Goal: Task Accomplishment & Management: Complete application form

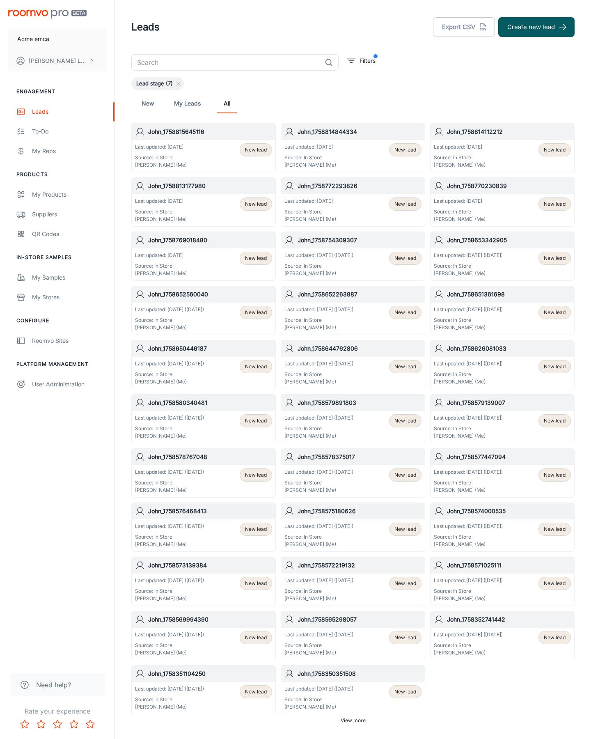
click at [536, 27] on button "Create new lead" at bounding box center [536, 27] width 76 height 20
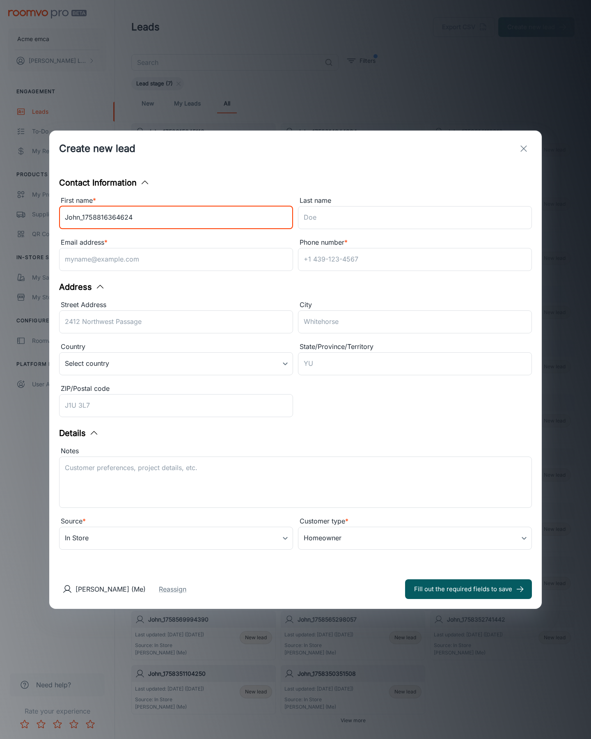
type input "John_1758816364624"
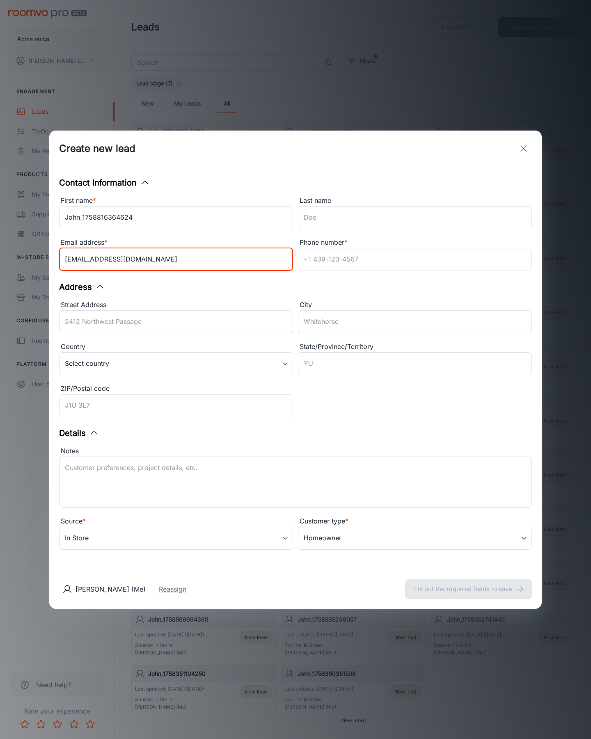
type input "[EMAIL_ADDRESS][DOMAIN_NAME]"
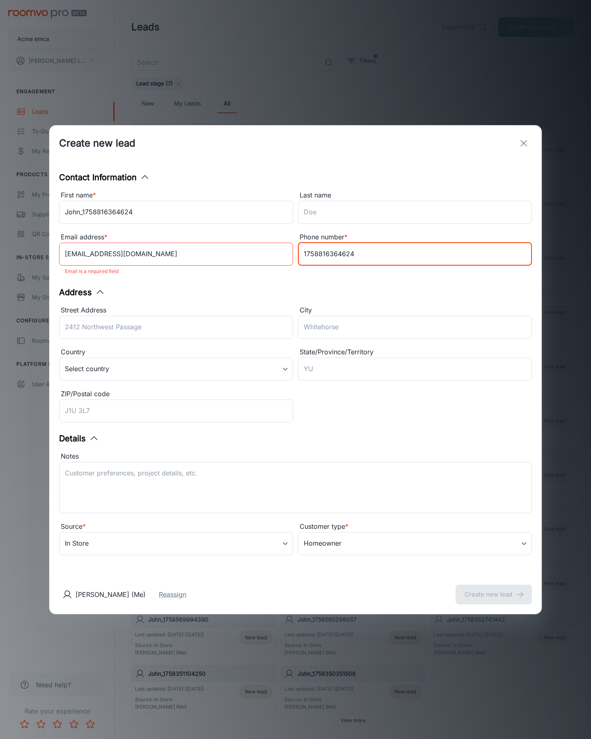
type input "1758816364624"
click at [494, 589] on button "Create new lead" at bounding box center [494, 594] width 76 height 20
